Goal: Navigation & Orientation: Go to known website

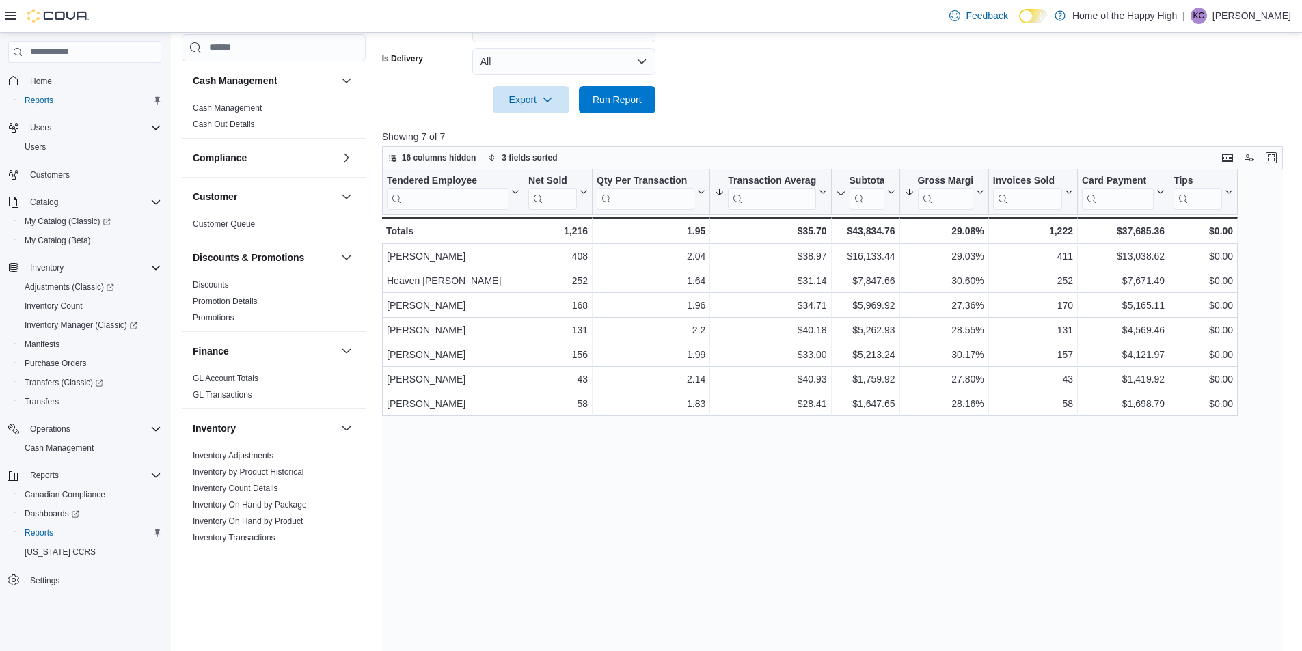
scroll to position [615, 0]
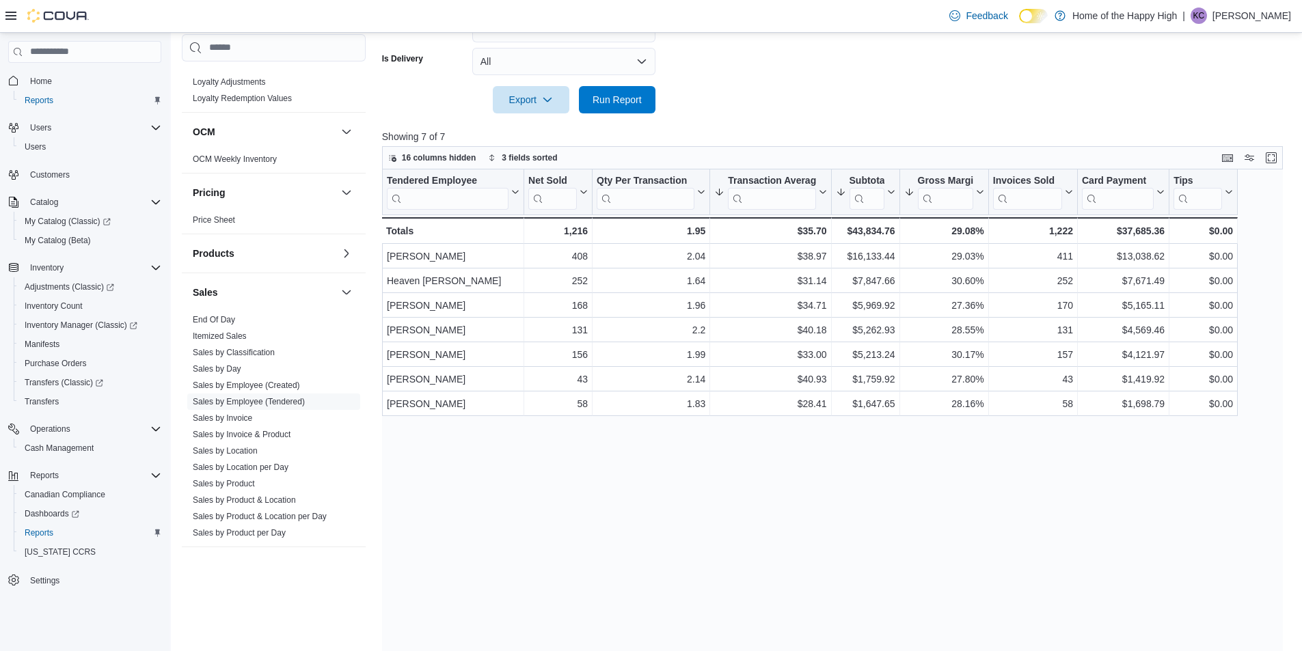
click at [1232, 16] on p "[PERSON_NAME]" at bounding box center [1252, 16] width 79 height 16
click at [1208, 131] on span "Sign Out" at bounding box center [1203, 134] width 37 height 14
